Goal: Information Seeking & Learning: Learn about a topic

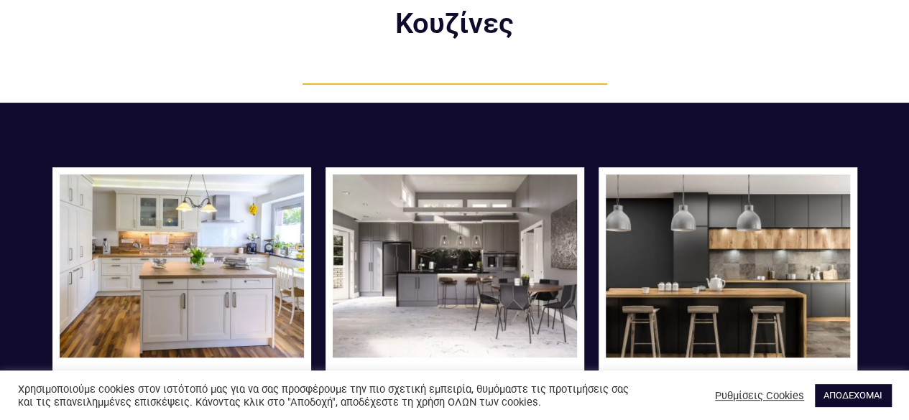
scroll to position [144, 0]
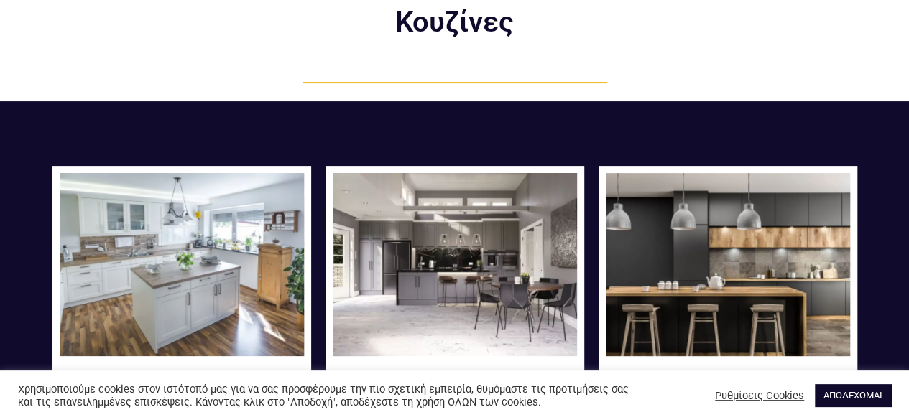
click at [195, 280] on img at bounding box center [182, 264] width 244 height 183
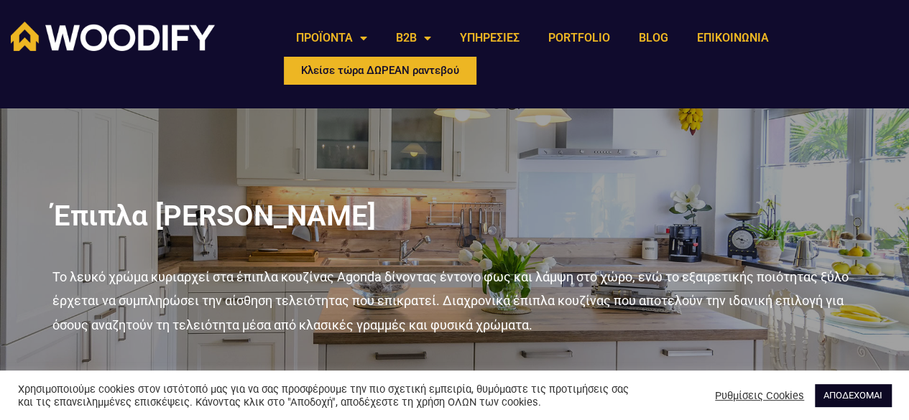
click at [845, 388] on link "ΑΠΟΔΕΧΟΜΑΙ" at bounding box center [852, 395] width 76 height 22
click at [837, 391] on link "ΑΠΟΔΕΧΟΜΑΙ" at bounding box center [852, 395] width 76 height 22
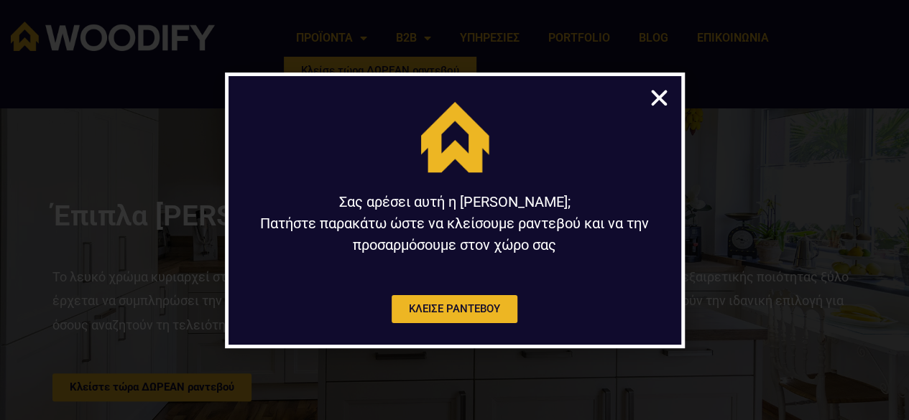
click at [657, 99] on icon "Close" at bounding box center [659, 98] width 22 height 22
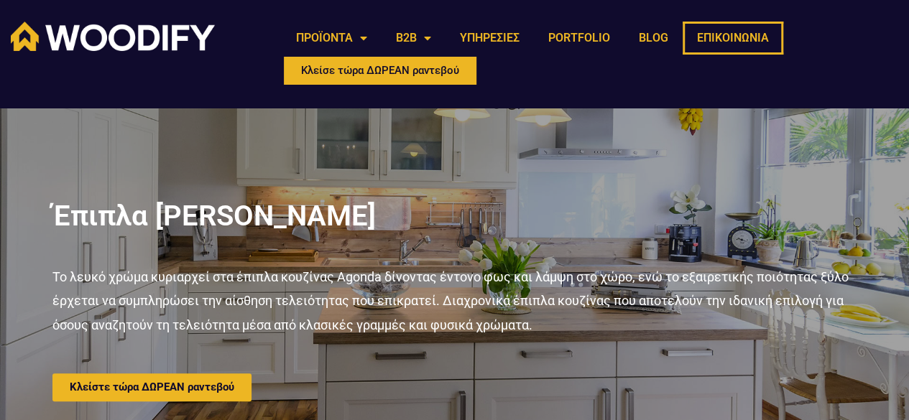
click at [722, 32] on link "ΕΠΙΚΟΙΝΩΝΙΑ" at bounding box center [732, 38] width 101 height 33
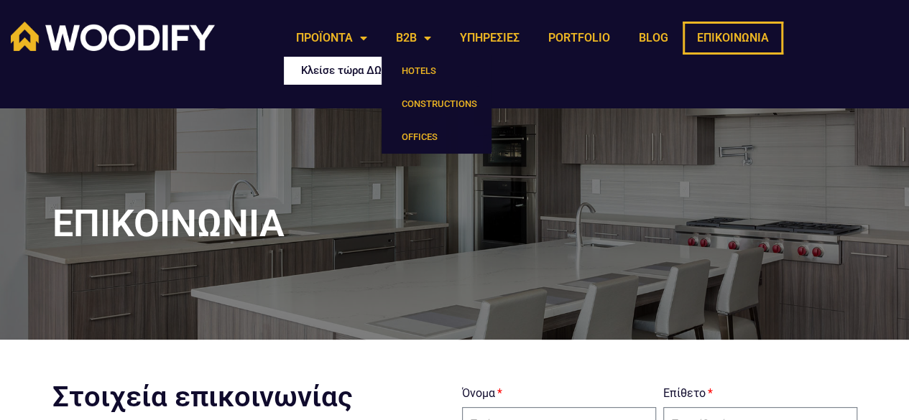
click at [332, 65] on span "Κλείσε τώρα ΔΩΡΕΑΝ ραντεβού" at bounding box center [380, 70] width 158 height 11
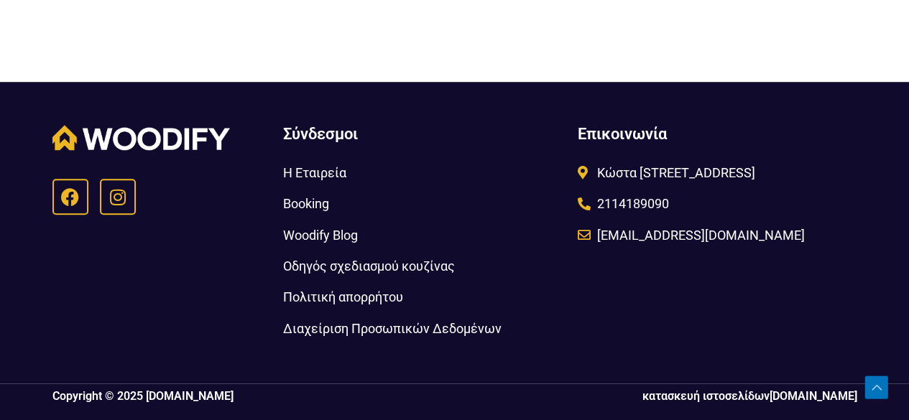
scroll to position [561, 0]
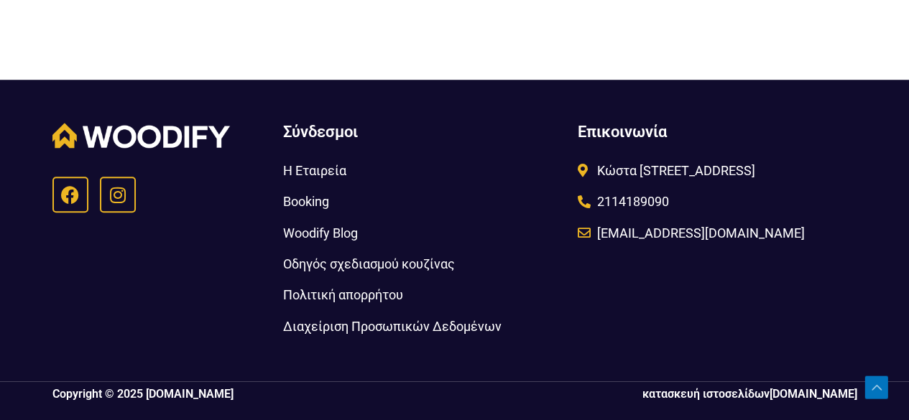
click at [309, 258] on span "Οδηγός σχεδιασμού κουζίνας" at bounding box center [368, 264] width 172 height 24
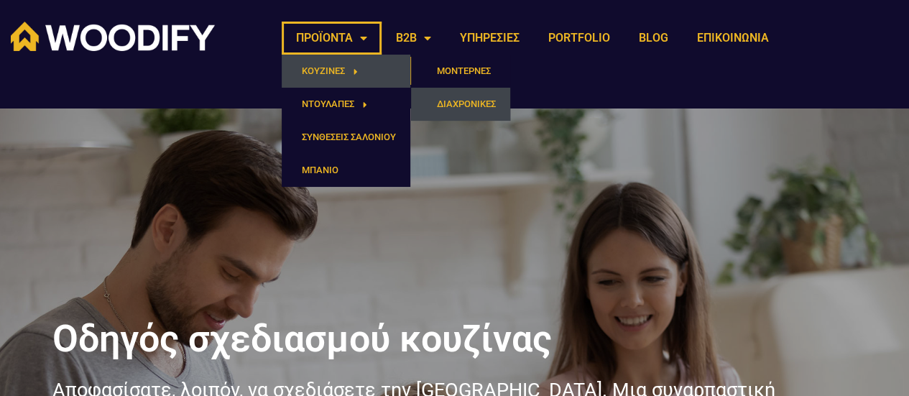
click at [461, 99] on link "ΔΙΑΧΡΟΝΙΚΕΣ" at bounding box center [460, 104] width 99 height 33
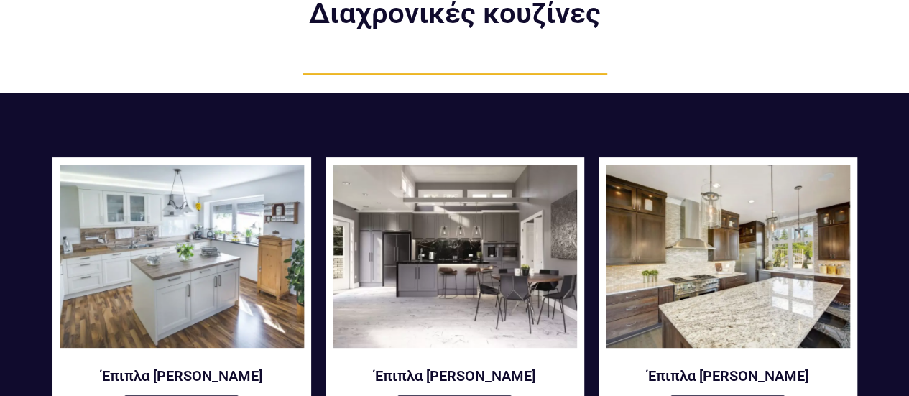
scroll to position [215, 0]
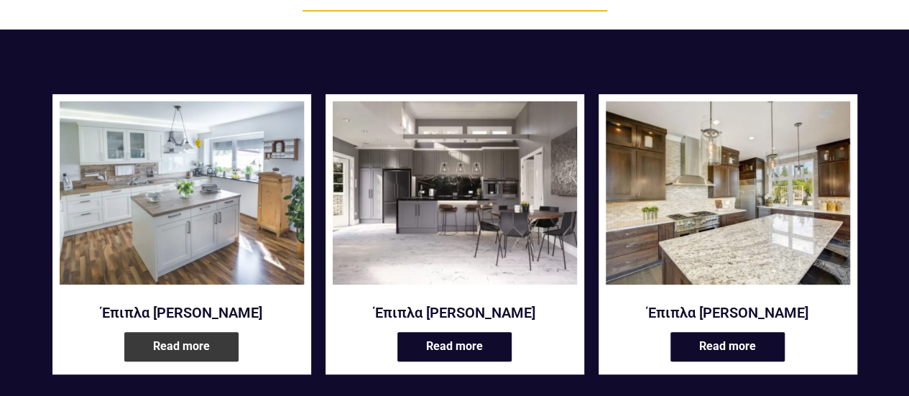
click at [180, 341] on link "Read more" at bounding box center [181, 346] width 114 height 29
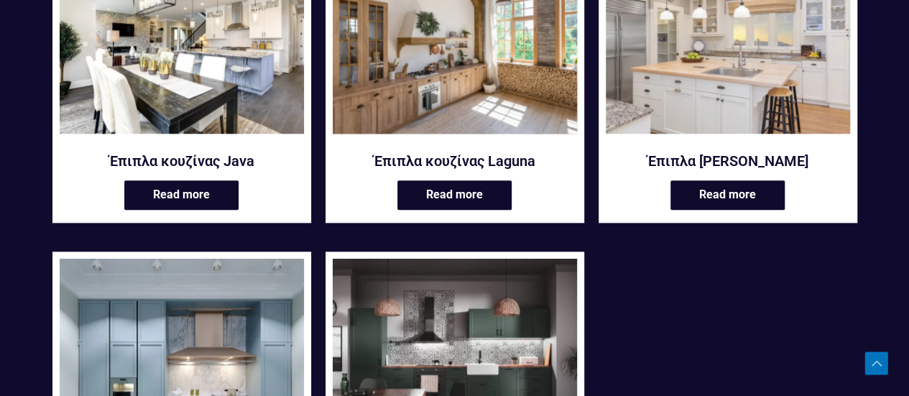
scroll to position [790, 0]
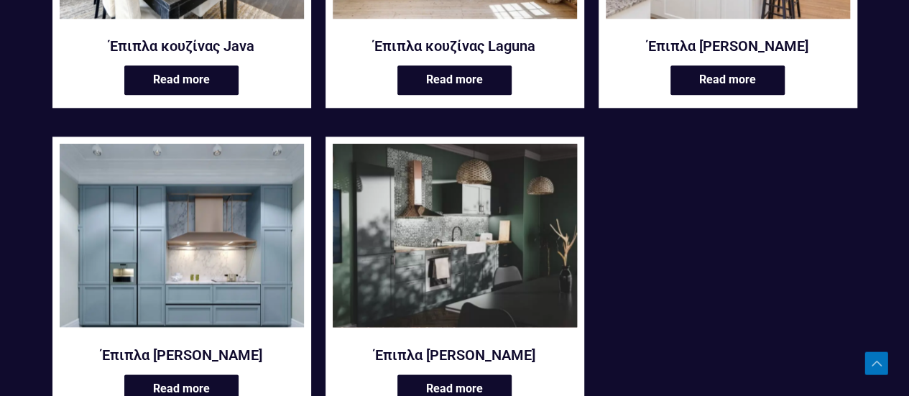
click at [438, 228] on img at bounding box center [455, 235] width 244 height 183
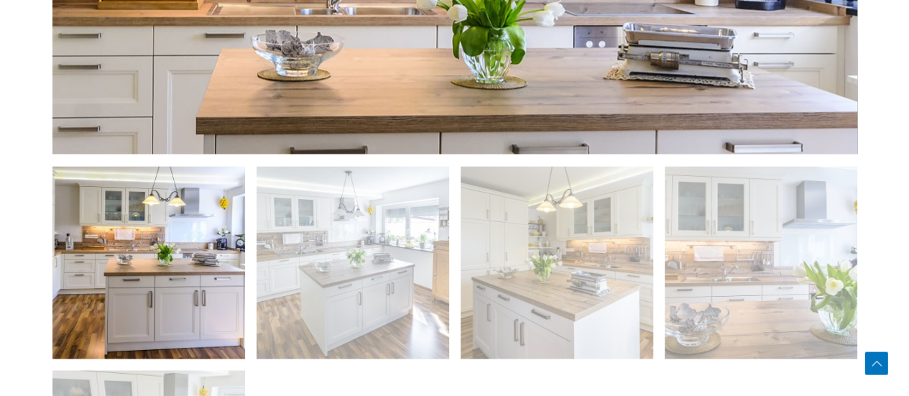
scroll to position [934, 0]
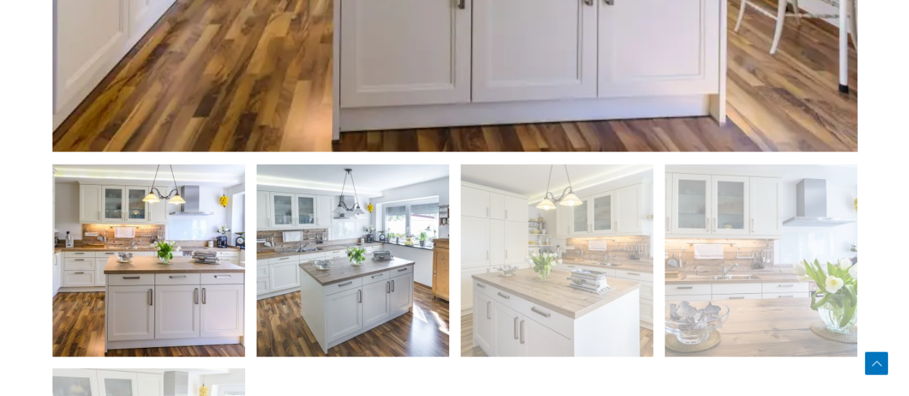
click at [297, 270] on img at bounding box center [352, 260] width 192 height 192
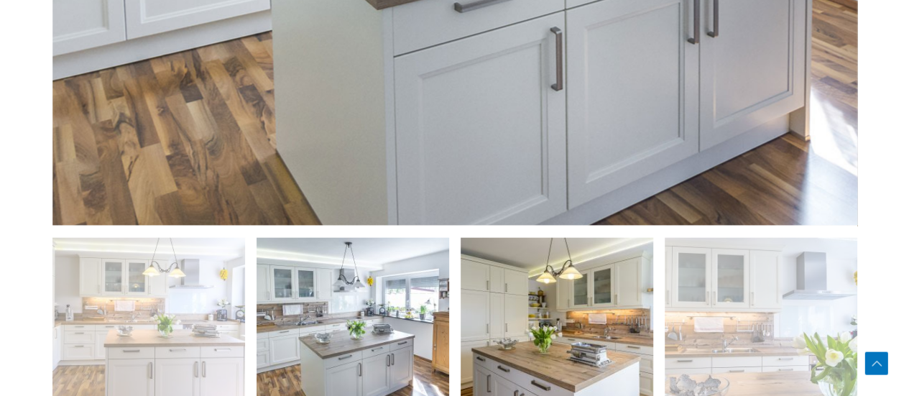
scroll to position [862, 0]
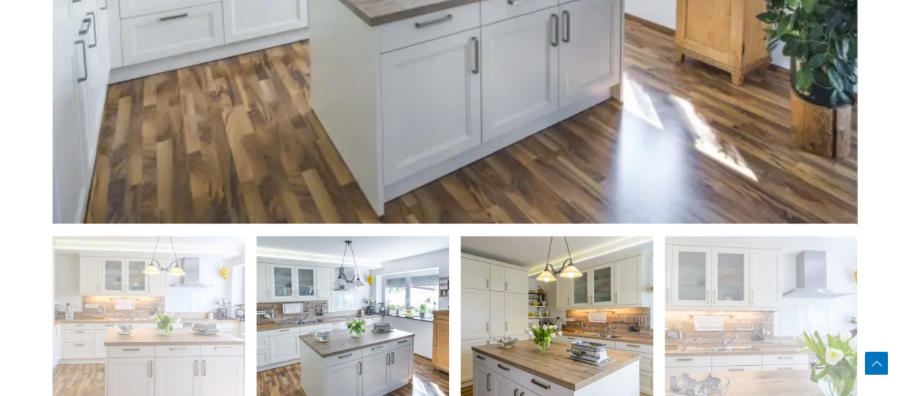
click at [594, 305] on img at bounding box center [556, 332] width 192 height 192
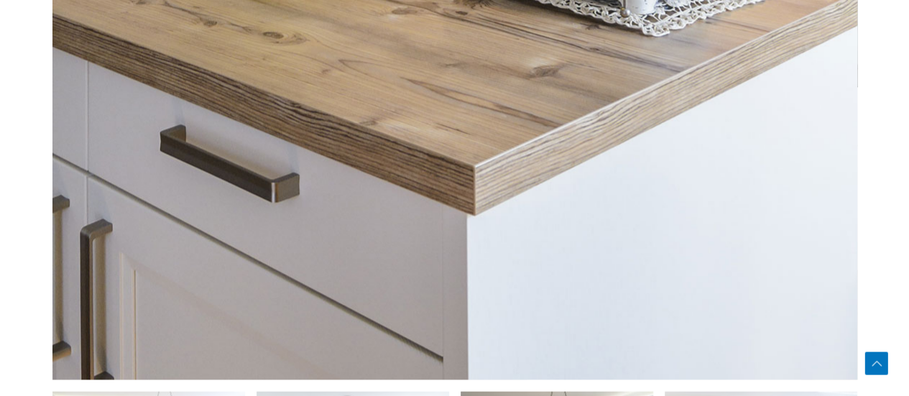
scroll to position [1077, 0]
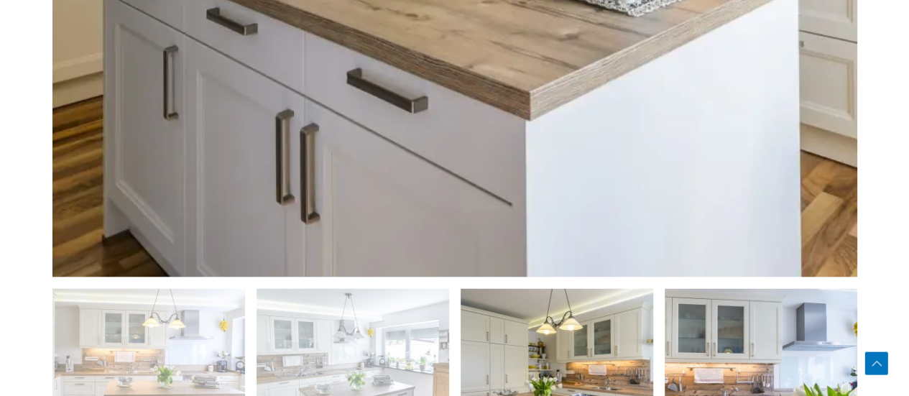
click at [681, 334] on img at bounding box center [760, 384] width 192 height 192
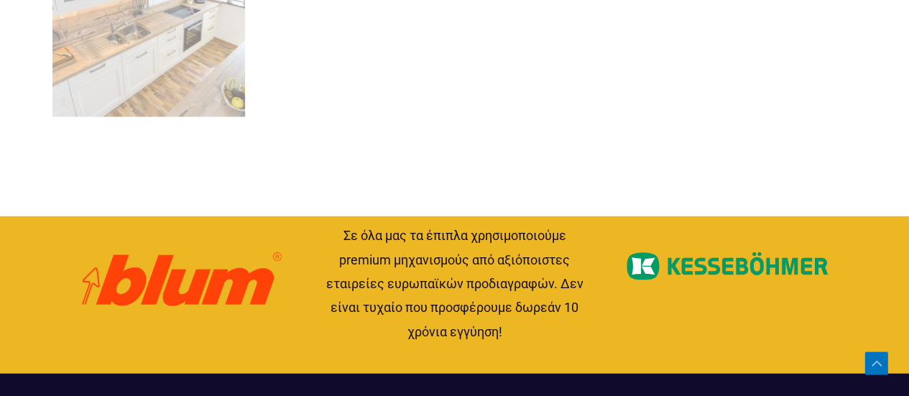
scroll to position [1365, 0]
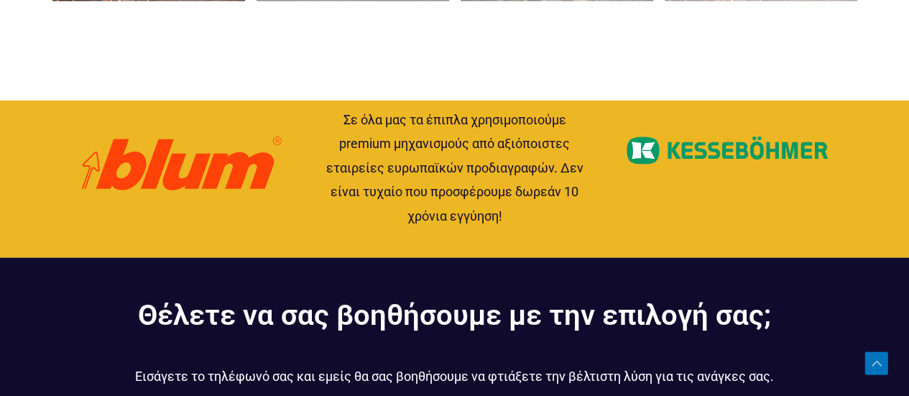
scroll to position [1365, 0]
